Goal: Task Accomplishment & Management: Complete application form

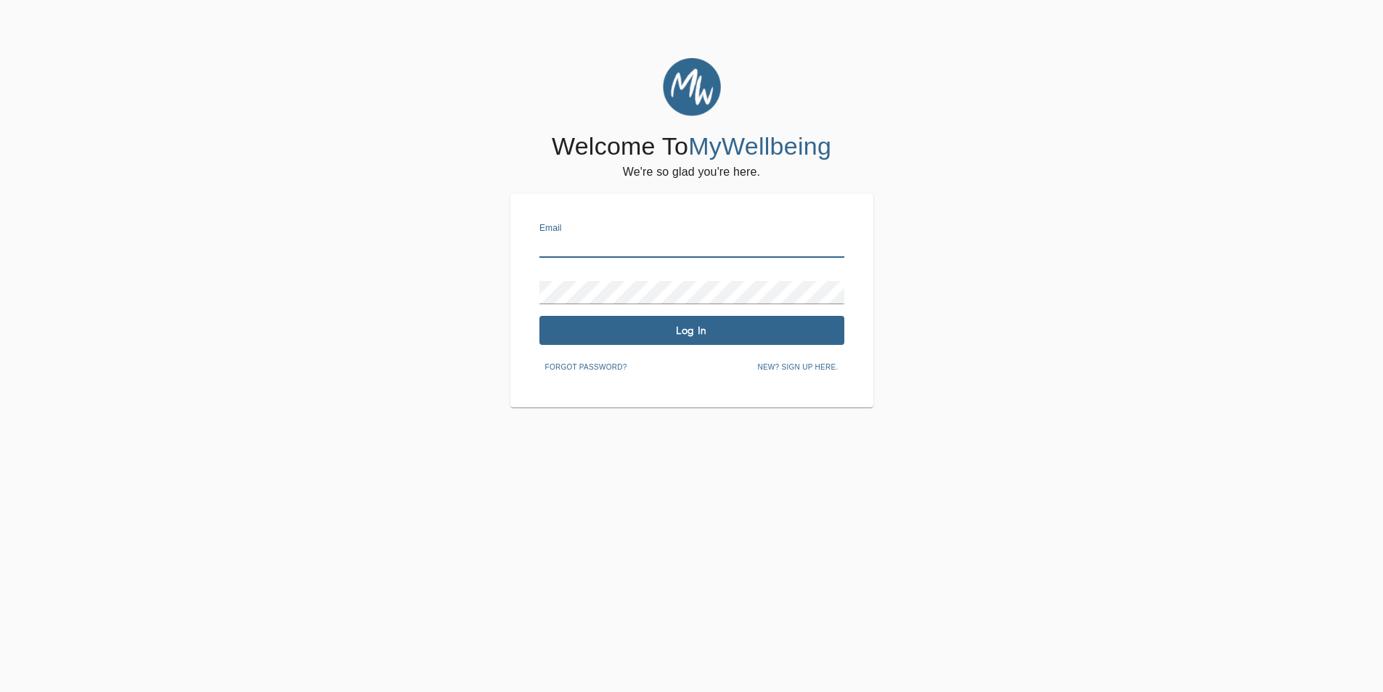
click at [651, 240] on input "text" at bounding box center [691, 245] width 305 height 23
click at [802, 367] on span "New? Sign up here." at bounding box center [797, 367] width 81 height 13
